Goal: Information Seeking & Learning: Learn about a topic

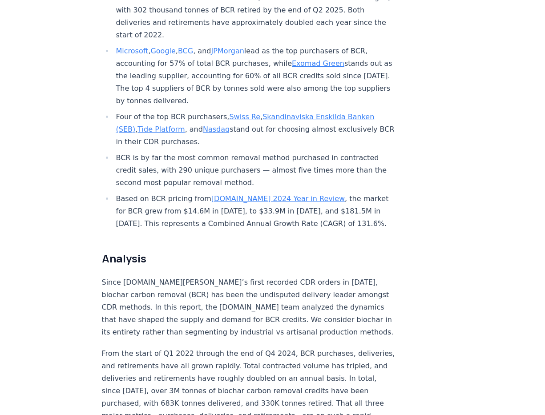
scroll to position [459, 0]
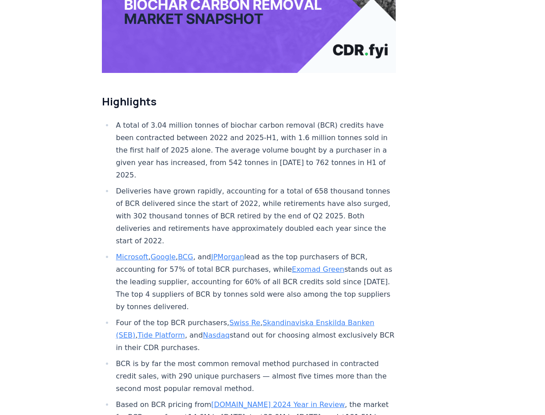
scroll to position [365, 0]
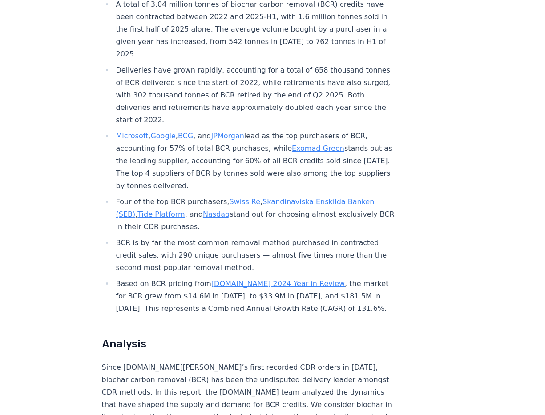
click at [189, 237] on li "BCR is by far the most common removal method purchased in contracted credit sal…" at bounding box center [254, 255] width 283 height 37
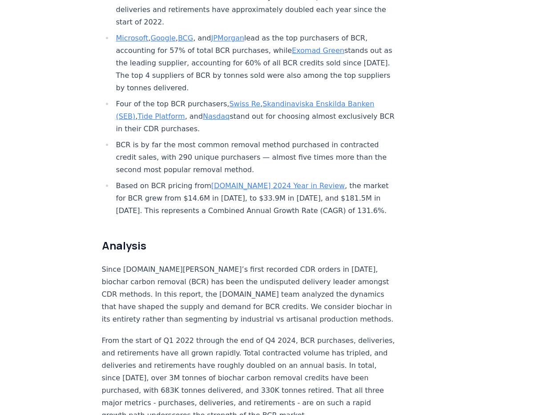
scroll to position [465, 0]
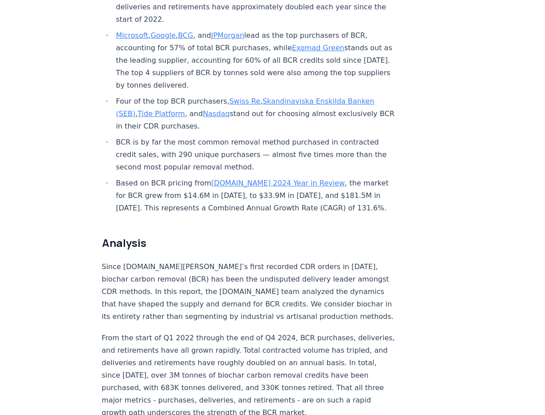
click at [235, 179] on link "[DOMAIN_NAME] 2024 Year in Review" at bounding box center [277, 183] width 133 height 8
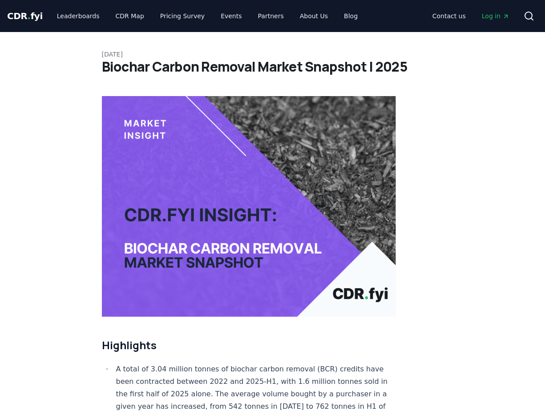
scroll to position [465, 0]
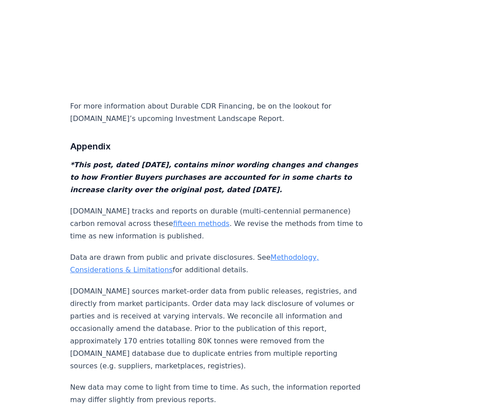
scroll to position [8902, 0]
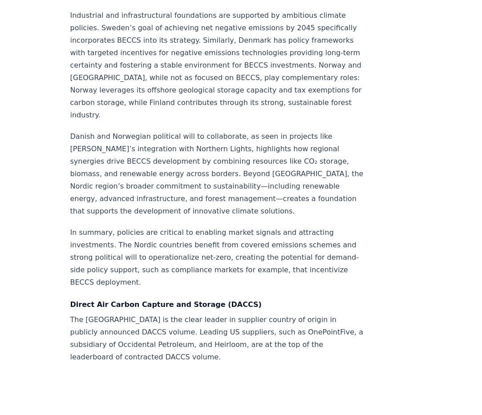
scroll to position [2305, 0]
